Goal: Navigation & Orientation: Find specific page/section

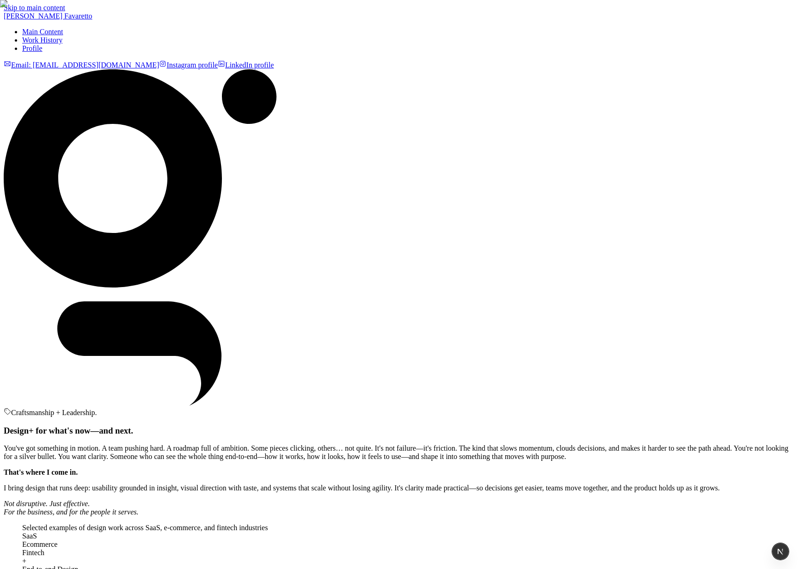
scroll to position [1422, 0]
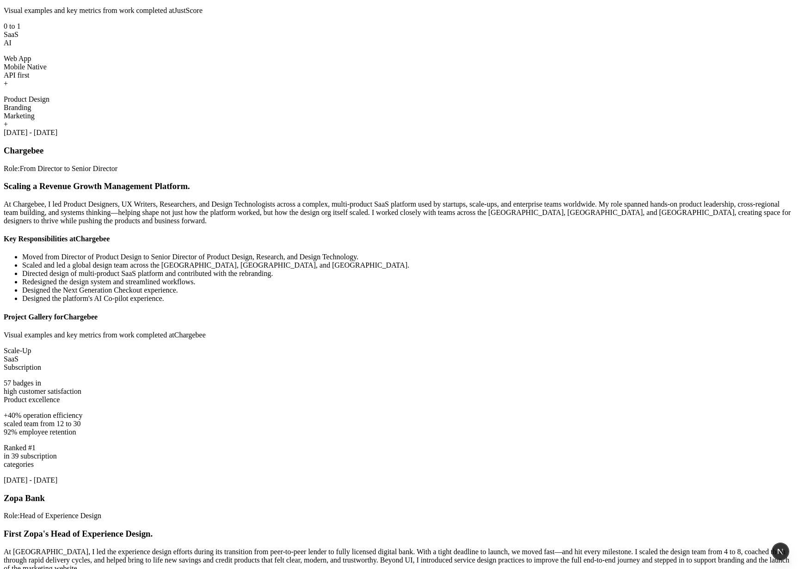
scroll to position [1431, 0]
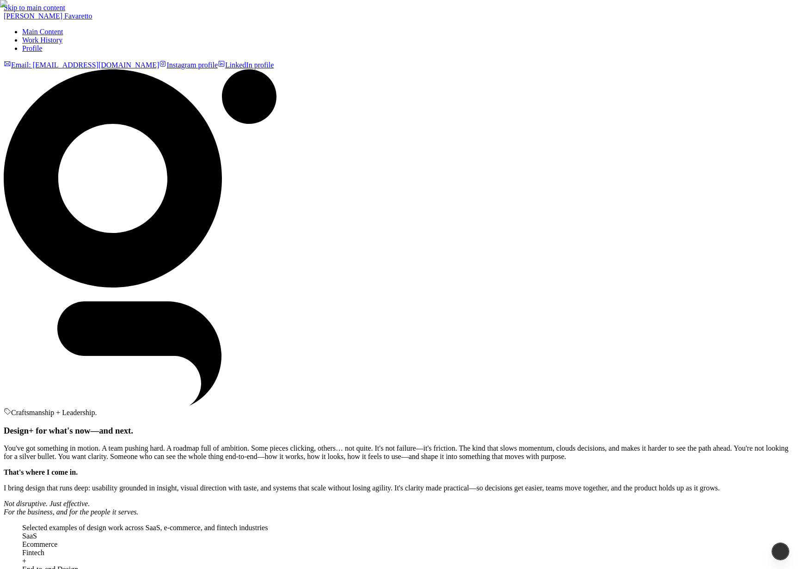
scroll to position [1431, 0]
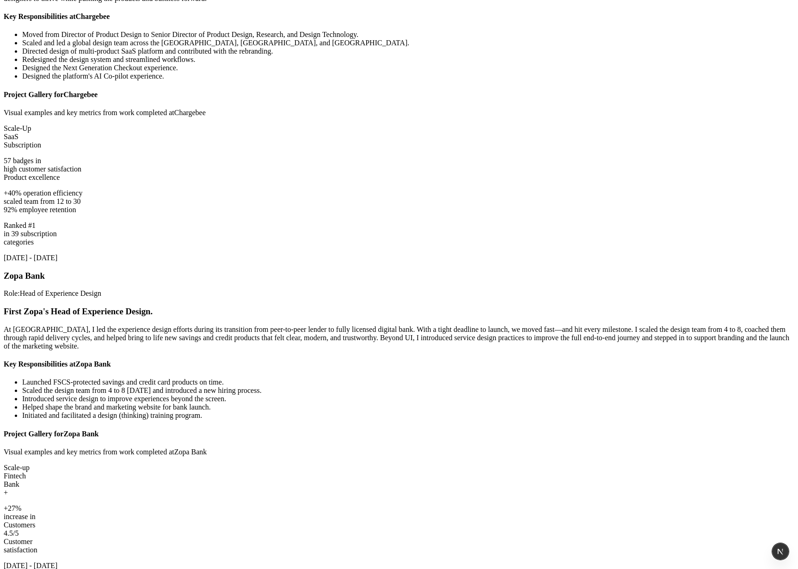
scroll to position [1561, 0]
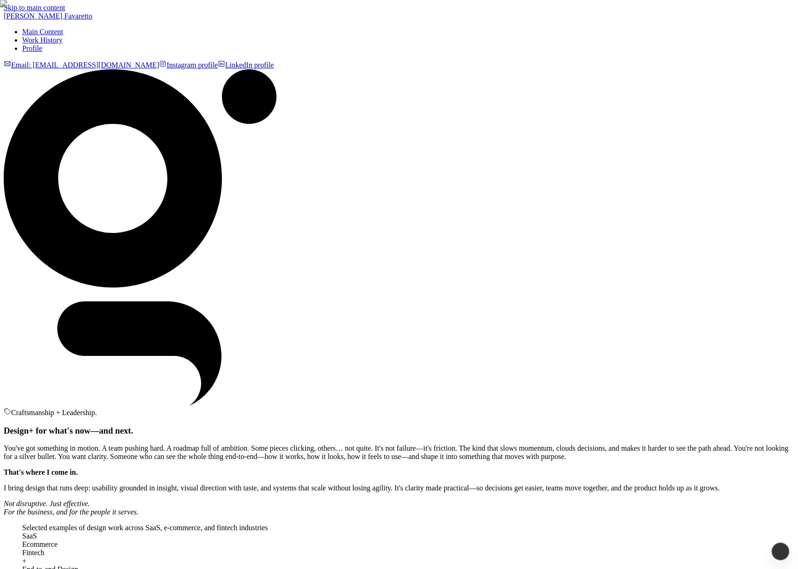
scroll to position [1561, 0]
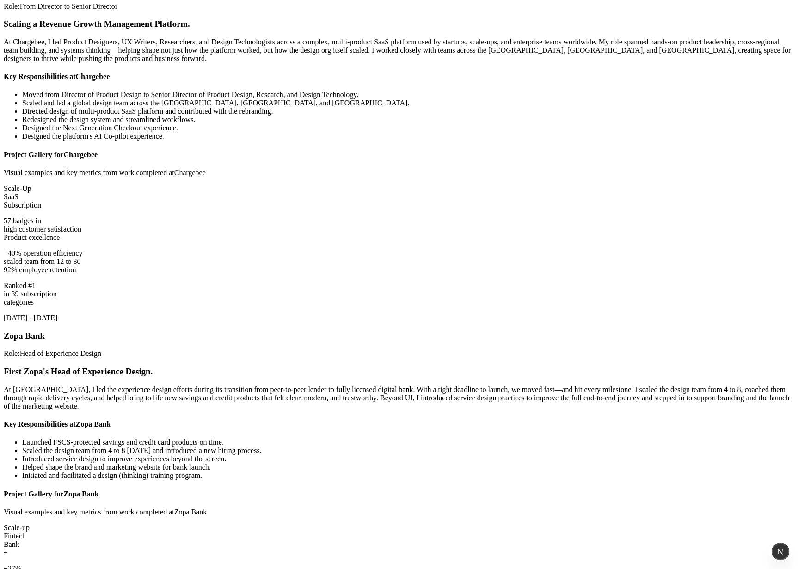
scroll to position [1506, 0]
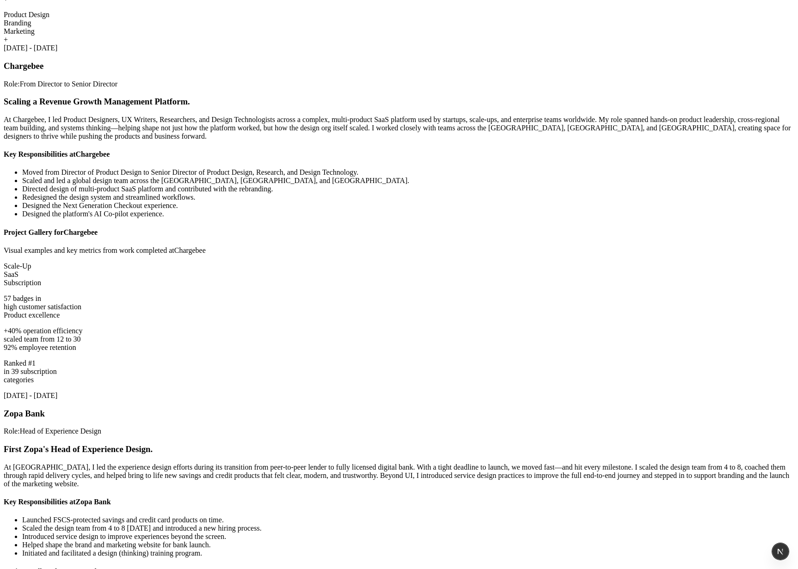
scroll to position [1393, 0]
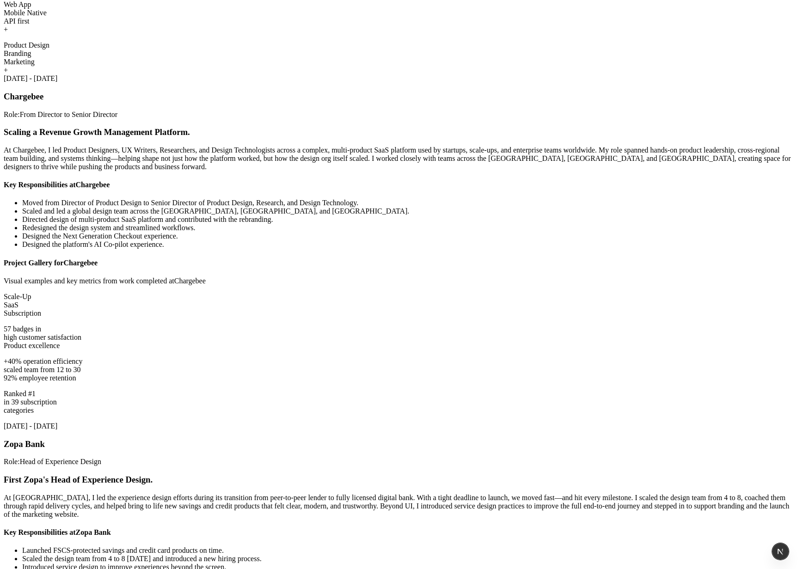
click at [360, 34] on div "Web App Mobile Native API first +" at bounding box center [399, 16] width 790 height 33
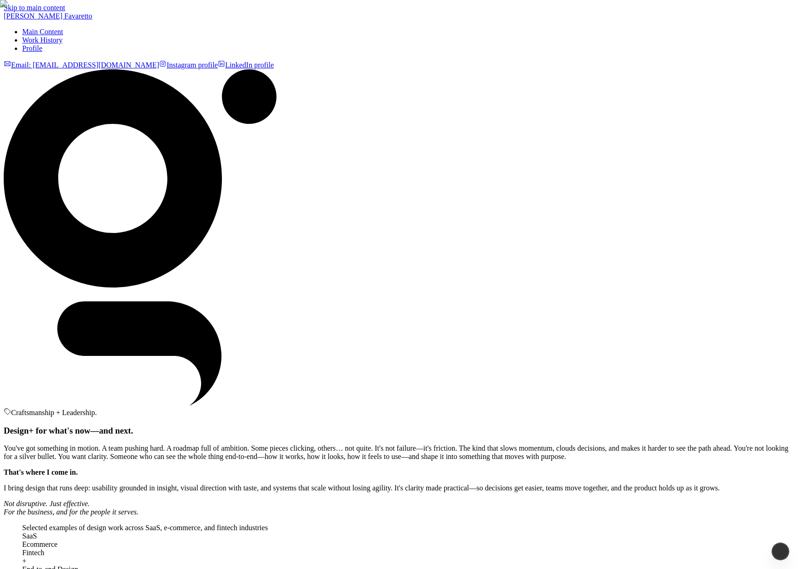
scroll to position [1393, 0]
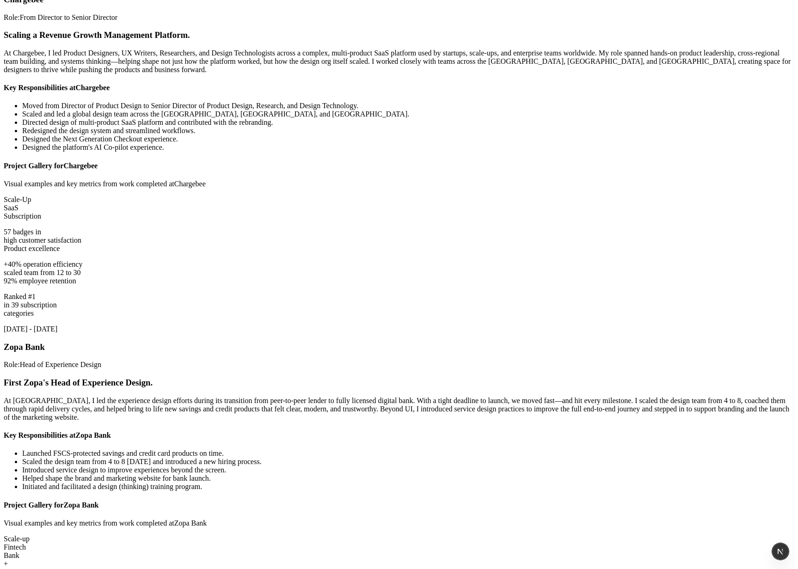
scroll to position [1494, 0]
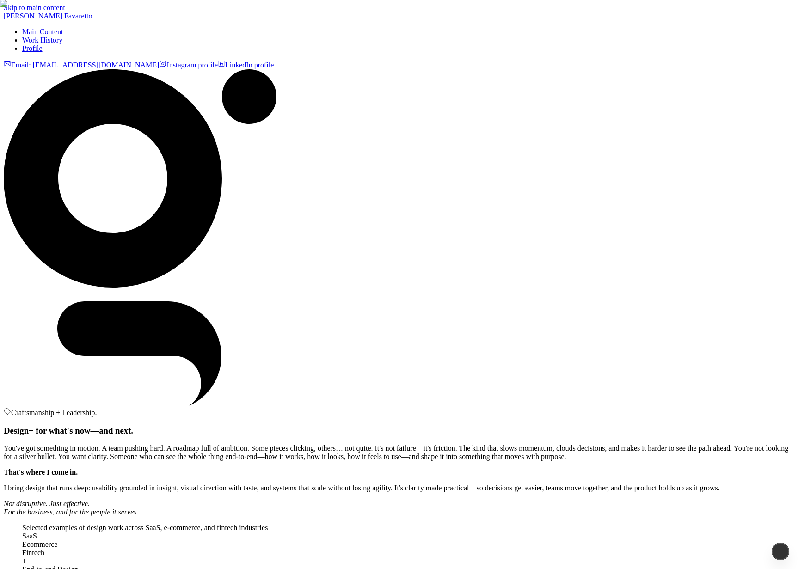
scroll to position [1494, 0]
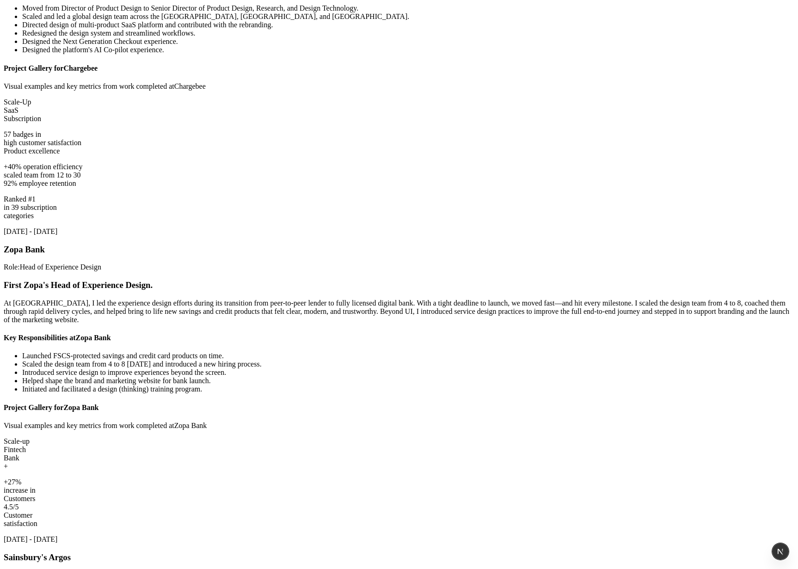
scroll to position [1586, 0]
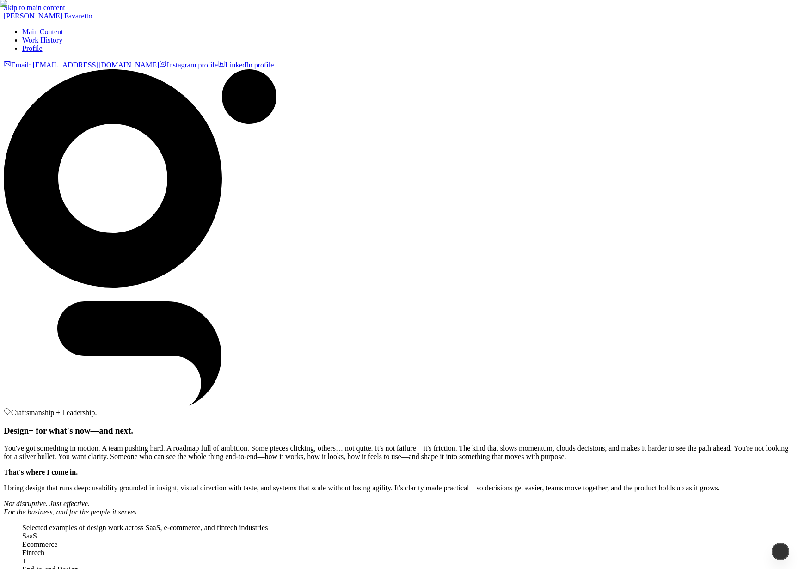
scroll to position [1586, 0]
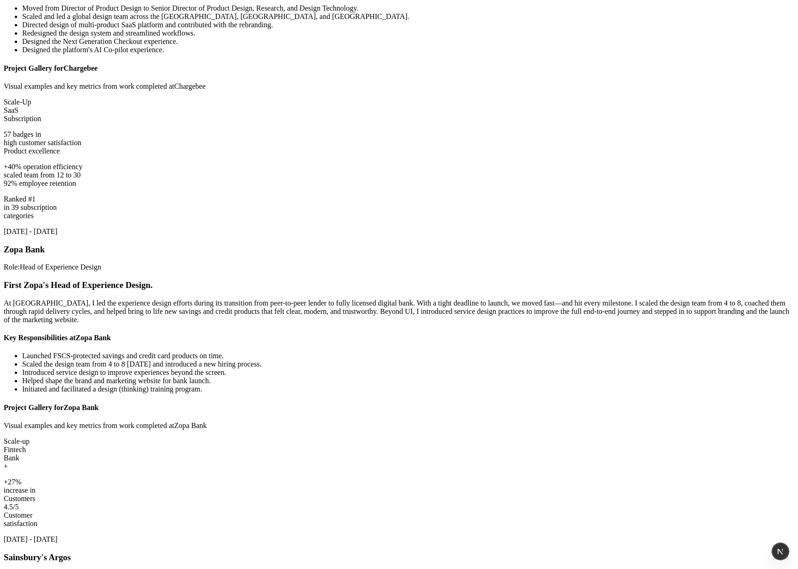
scroll to position [1586, 0]
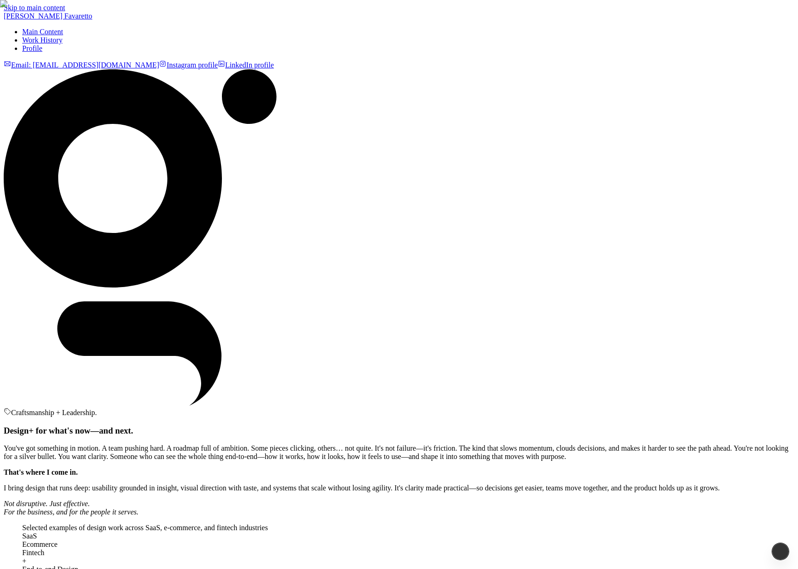
scroll to position [1586, 0]
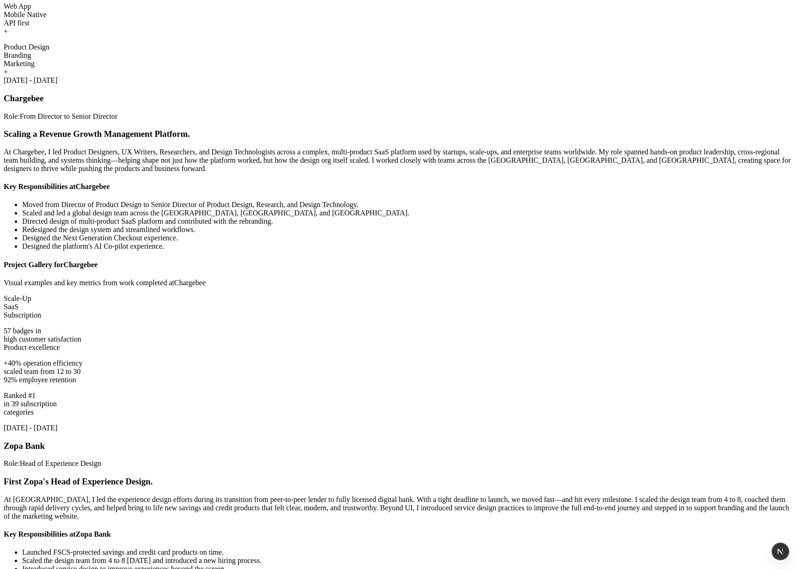
scroll to position [1565, 0]
